Goal: Information Seeking & Learning: Learn about a topic

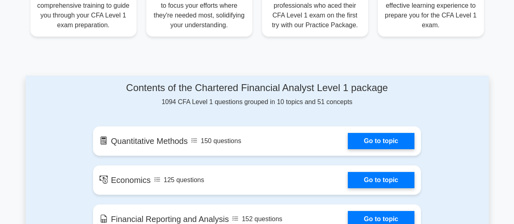
scroll to position [365, 0]
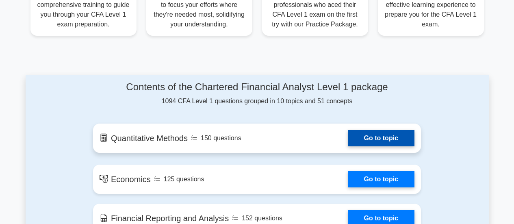
click at [383, 138] on link "Go to topic" at bounding box center [381, 138] width 67 height 16
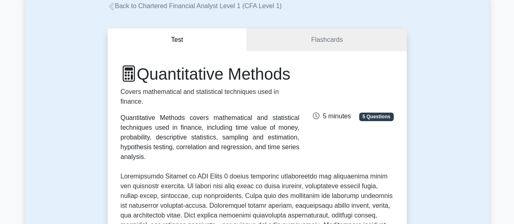
scroll to position [81, 0]
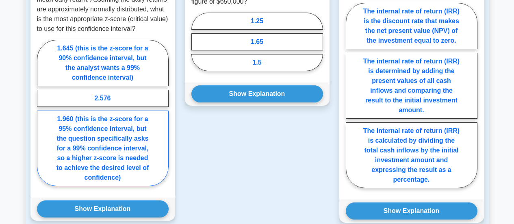
scroll to position [731, 0]
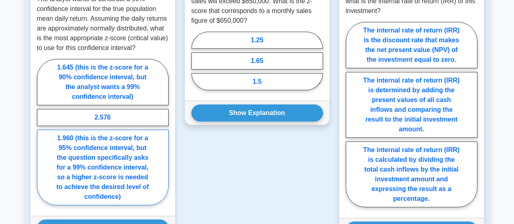
click at [121, 162] on label "1.960 (this is the z-score for a 95% confidence interval, but the question spec…" at bounding box center [103, 168] width 132 height 76
click at [42, 137] on input "1.960 (this is the z-score for a 95% confidence interval, but the question spec…" at bounding box center [39, 134] width 5 height 5
radio input "true"
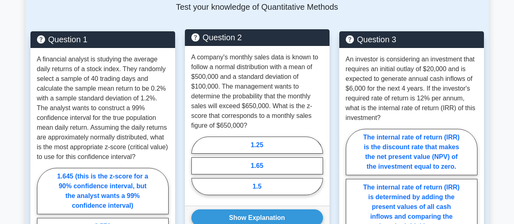
scroll to position [609, 0]
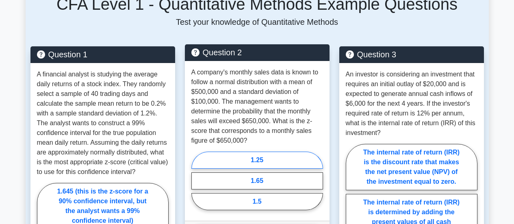
click at [273, 163] on label "1.25" at bounding box center [257, 159] width 132 height 17
click at [197, 180] on input "1.25" at bounding box center [193, 182] width 5 height 5
radio input "true"
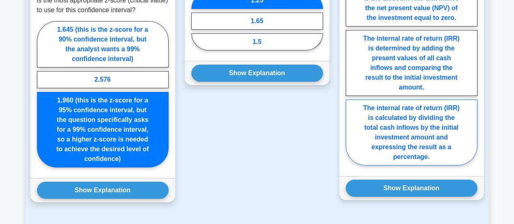
scroll to position [772, 0]
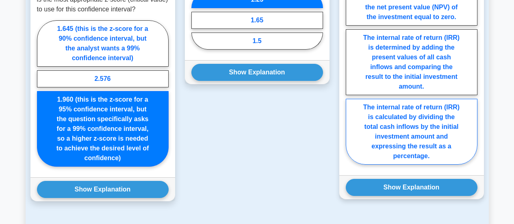
click at [427, 131] on label "The internal rate of return (IRR) is calculated by dividing the total cash infl…" at bounding box center [412, 132] width 132 height 66
click at [351, 77] on input "The internal rate of return (IRR) is calculated by dividing the total cash infl…" at bounding box center [348, 73] width 5 height 5
radio input "true"
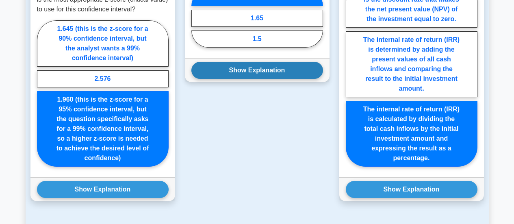
click at [281, 70] on button "Show Explanation" at bounding box center [257, 70] width 132 height 17
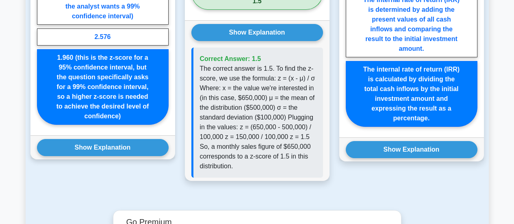
scroll to position [812, 0]
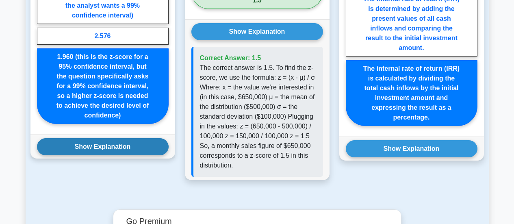
click at [107, 146] on button "Show Explanation" at bounding box center [103, 146] width 132 height 17
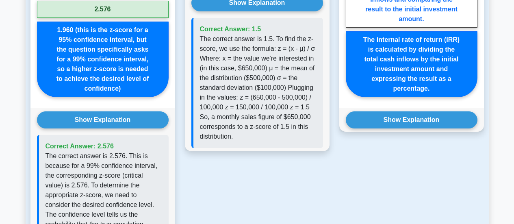
scroll to position [853, 0]
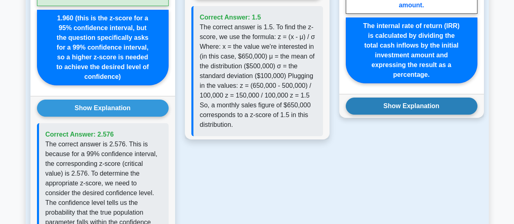
click at [419, 106] on button "Show Explanation" at bounding box center [412, 105] width 132 height 17
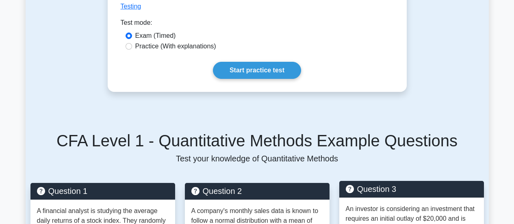
scroll to position [469, 0]
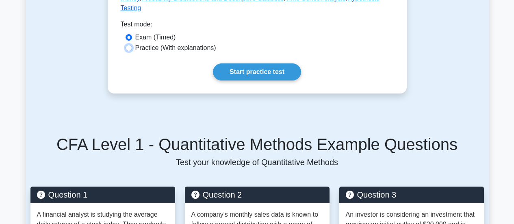
click at [131, 49] on input "Practice (With explanations)" at bounding box center [128, 48] width 6 height 6
radio input "true"
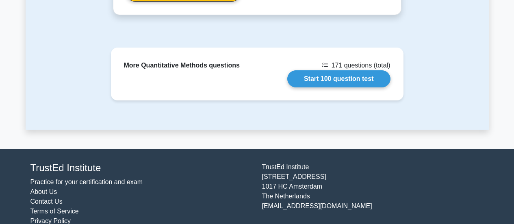
scroll to position [1434, 0]
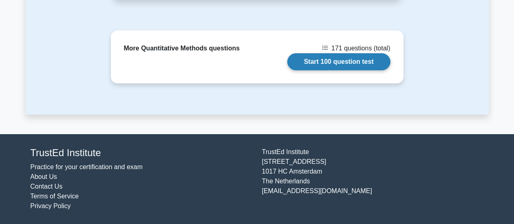
click at [360, 65] on link "Start 100 question test" at bounding box center [338, 61] width 103 height 17
click at [327, 61] on link "Start 100 question test" at bounding box center [338, 61] width 103 height 17
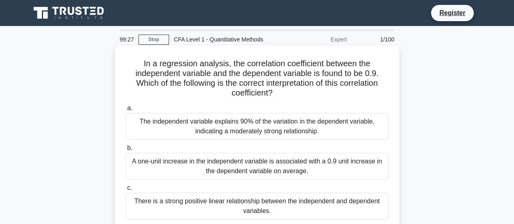
click at [247, 118] on div "The independent variable explains 90% of the variation in the dependent variabl…" at bounding box center [256, 126] width 263 height 27
click at [125, 111] on input "a. The independent variable explains 90% of the variation in the dependent vari…" at bounding box center [125, 108] width 0 height 5
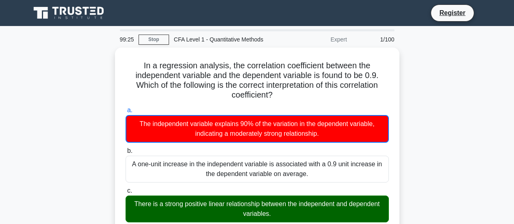
scroll to position [41, 0]
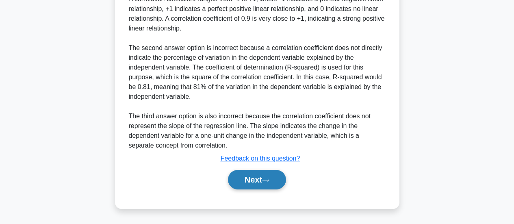
click at [249, 174] on button "Next" at bounding box center [257, 179] width 58 height 19
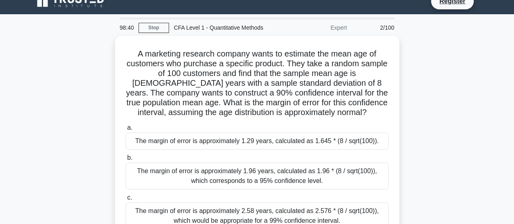
scroll to position [52, 0]
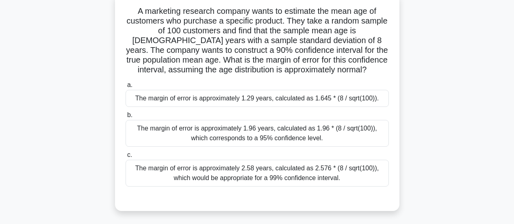
click at [290, 134] on div "The margin of error is approximately 1.96 years, calculated as 1.96 * (8 / sqrt…" at bounding box center [256, 133] width 263 height 27
click at [125, 118] on input "b. The margin of error is approximately 1.96 years, calculated as 1.96 * (8 / s…" at bounding box center [125, 114] width 0 height 5
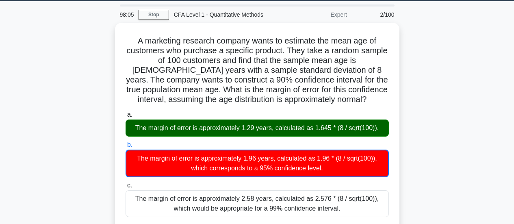
scroll to position [0, 0]
